Goal: Task Accomplishment & Management: Manage account settings

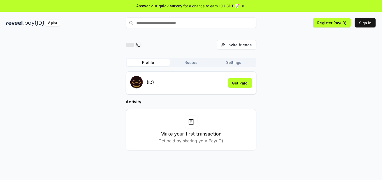
click at [194, 61] on button "Routes" at bounding box center [191, 62] width 43 height 7
click at [144, 63] on button "Profile" at bounding box center [148, 62] width 43 height 7
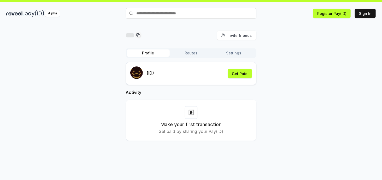
scroll to position [15, 0]
